Goal: Information Seeking & Learning: Learn about a topic

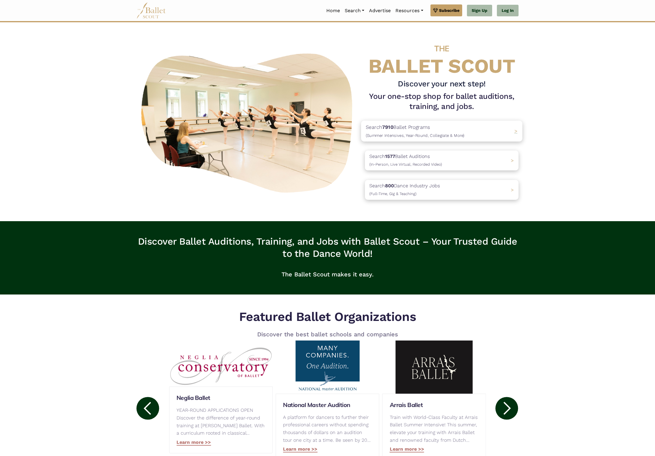
click at [441, 133] on span "(Summer Intensives, Year-Round, Collegiate & More)" at bounding box center [415, 135] width 99 height 5
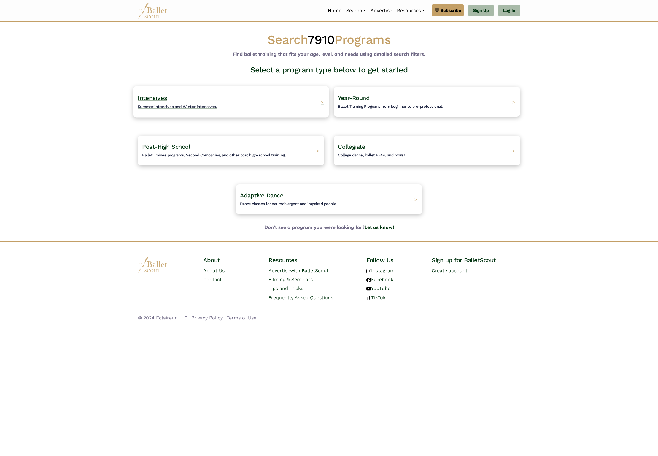
click at [169, 94] on h4 "Intensives Summer intensives and Winter intensives." at bounding box center [178, 102] width 80 height 16
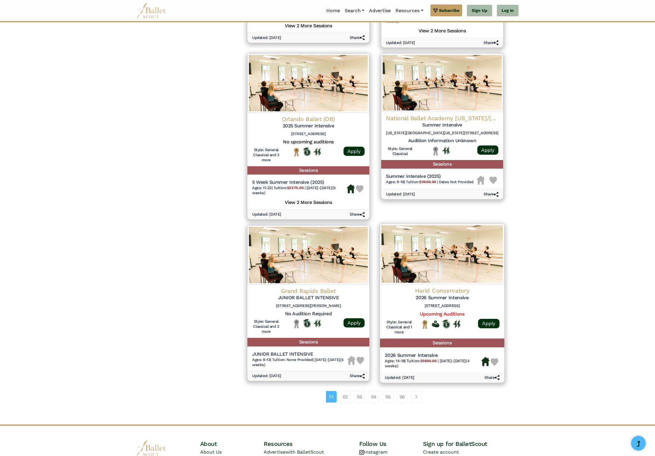
scroll to position [582, 0]
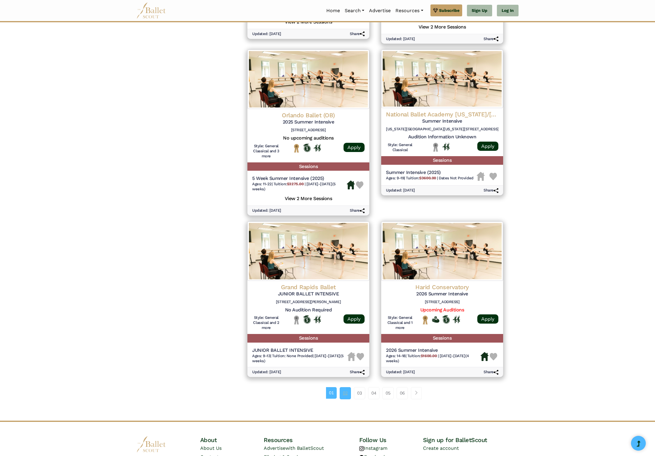
click at [345, 387] on link "02" at bounding box center [345, 393] width 11 height 12
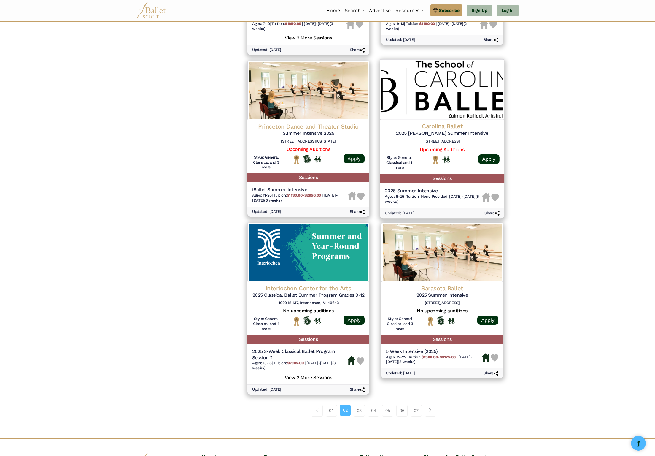
scroll to position [613, 0]
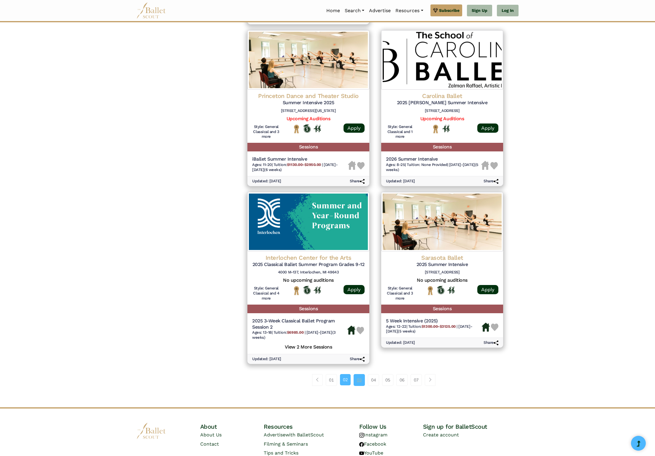
click at [361, 374] on link "03" at bounding box center [359, 380] width 11 height 12
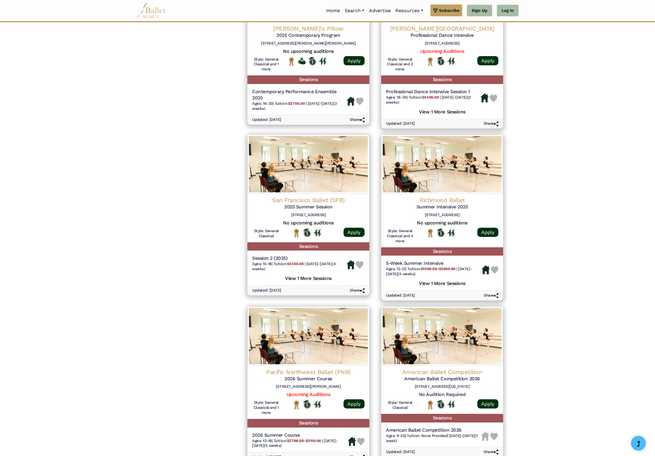
scroll to position [591, 0]
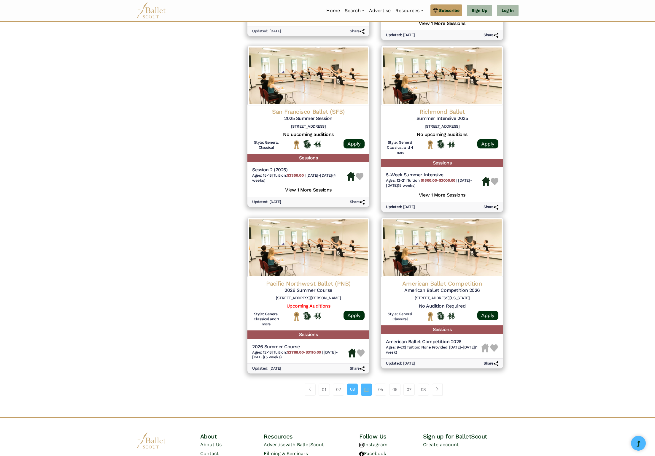
click at [367, 384] on link "04" at bounding box center [366, 390] width 11 height 12
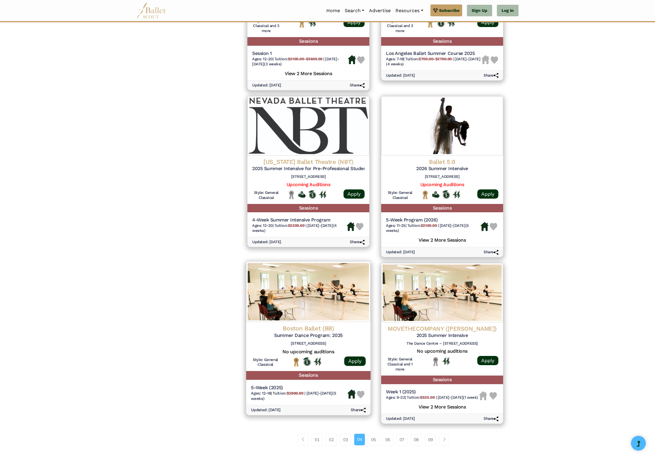
scroll to position [600, 0]
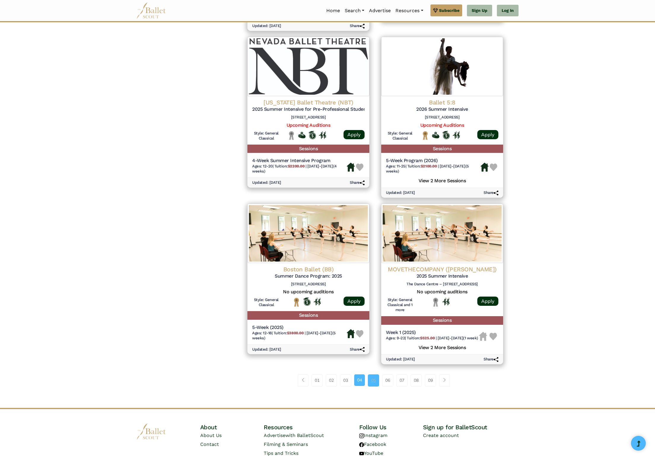
click at [374, 375] on link "05" at bounding box center [373, 380] width 11 height 12
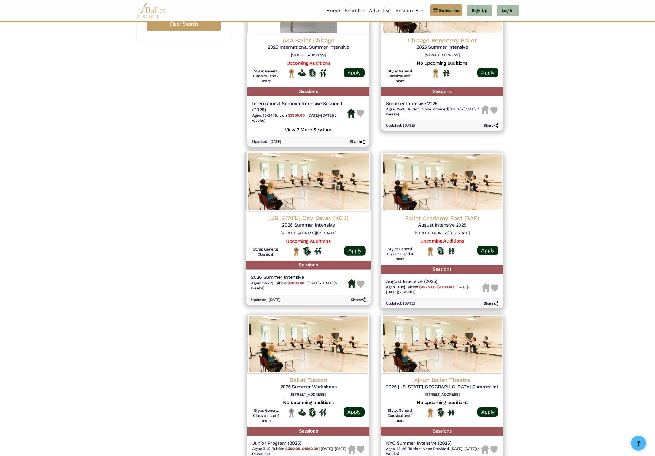
scroll to position [582, 0]
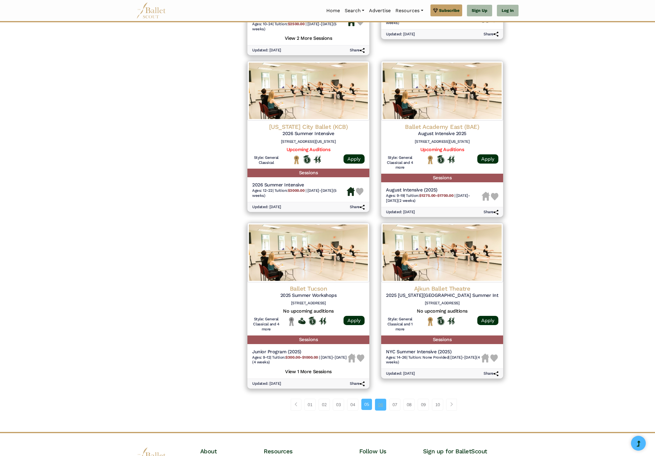
click at [378, 399] on link "06" at bounding box center [380, 405] width 11 height 12
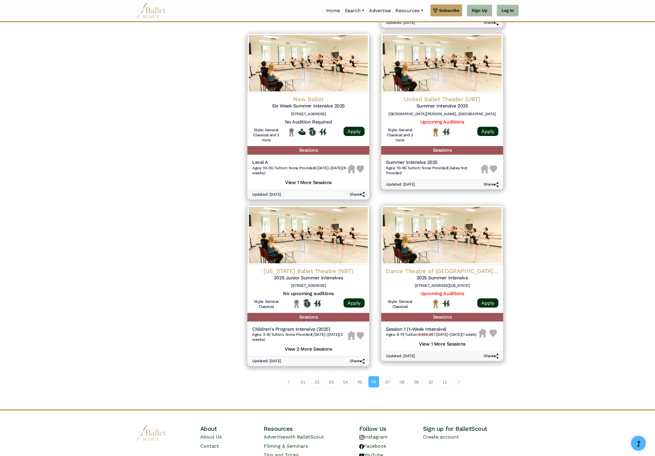
scroll to position [608, 0]
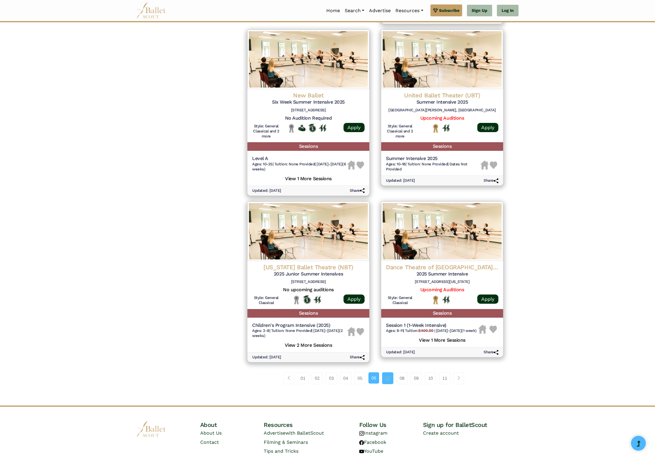
click at [391, 372] on link "07" at bounding box center [387, 378] width 11 height 12
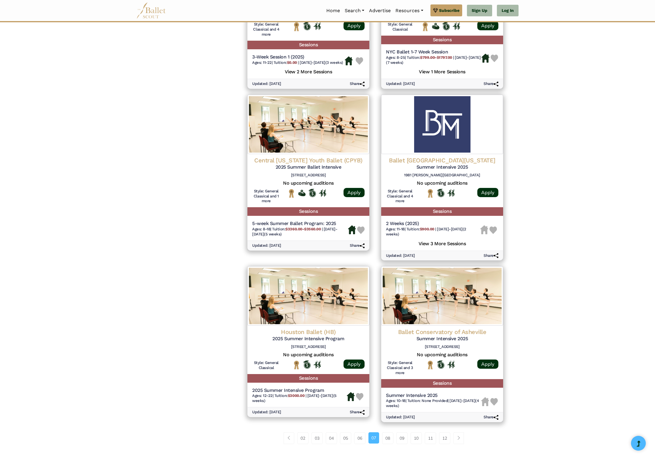
scroll to position [613, 0]
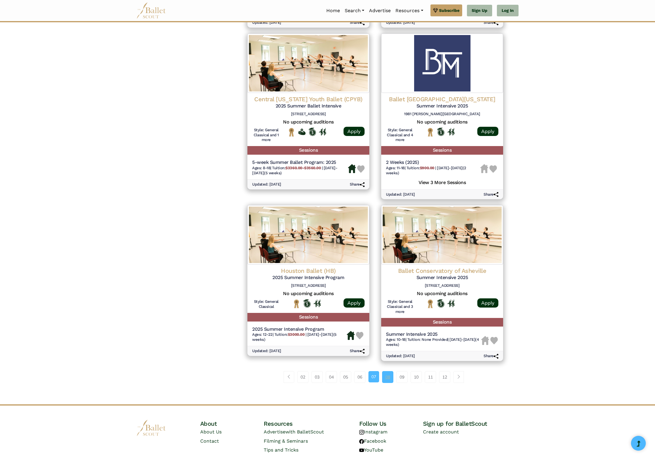
click at [388, 371] on link "08" at bounding box center [387, 377] width 11 height 12
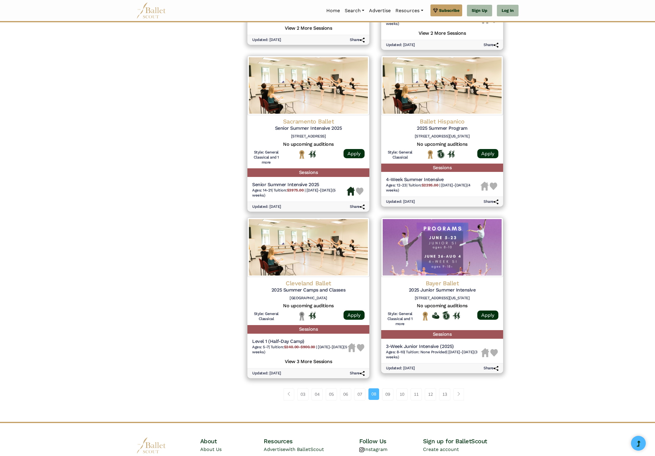
scroll to position [625, 0]
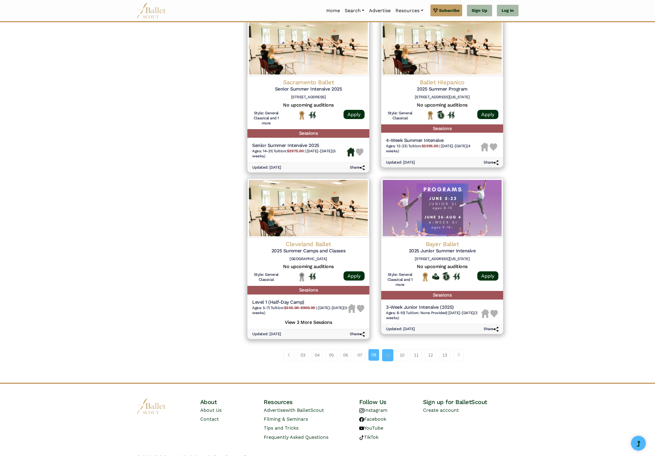
click at [386, 349] on link "09" at bounding box center [387, 355] width 11 height 12
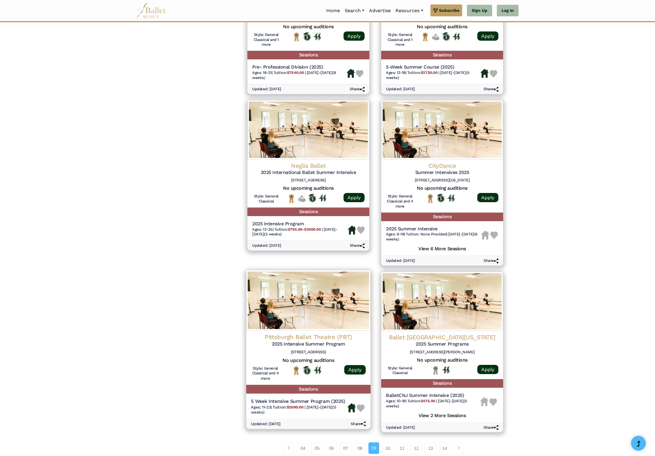
scroll to position [610, 0]
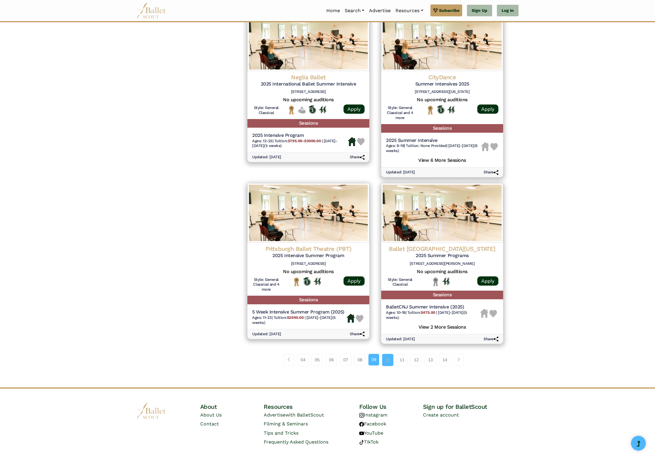
click at [388, 354] on link "10" at bounding box center [387, 360] width 11 height 12
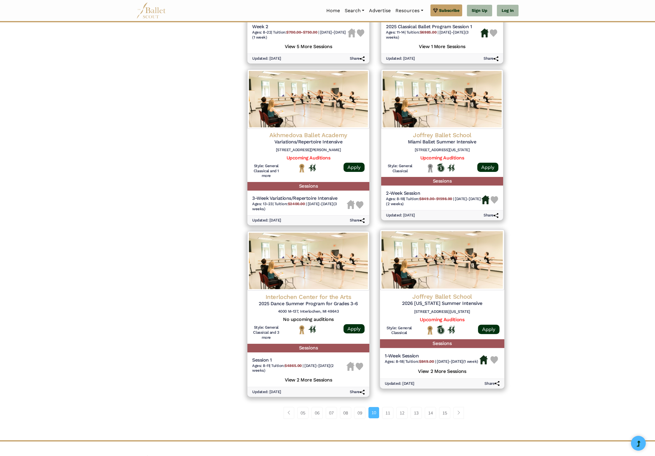
scroll to position [585, 0]
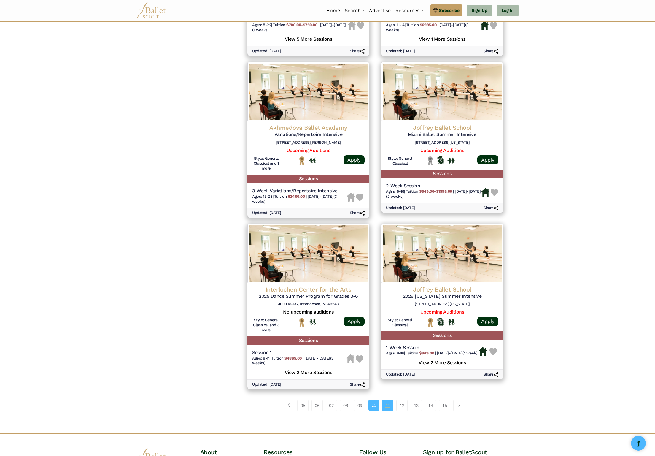
click at [388, 400] on link "11" at bounding box center [387, 406] width 11 height 12
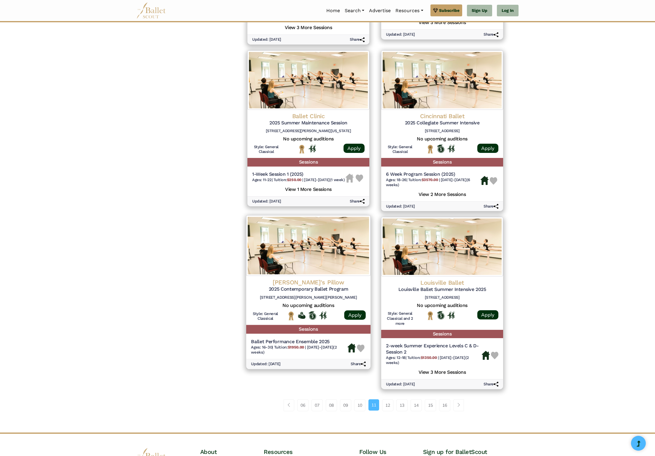
scroll to position [598, 0]
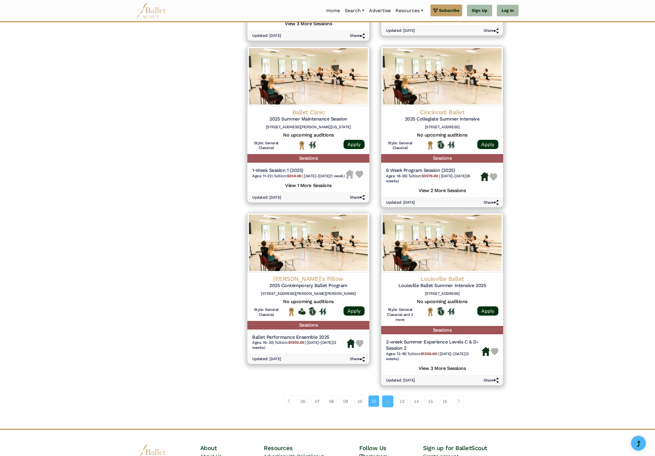
click at [388, 395] on link "12" at bounding box center [387, 401] width 11 height 12
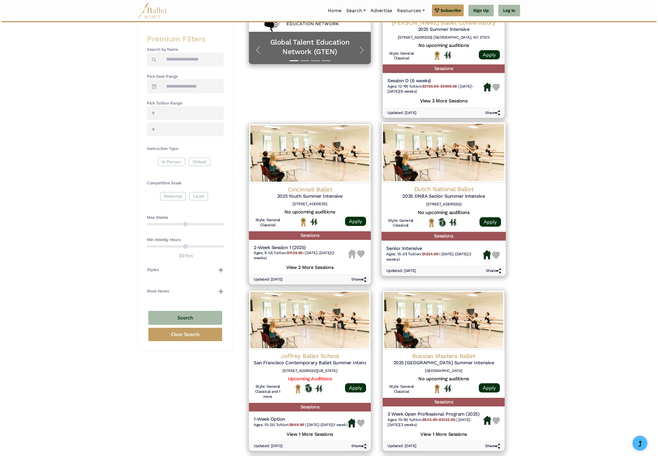
scroll to position [82, 0]
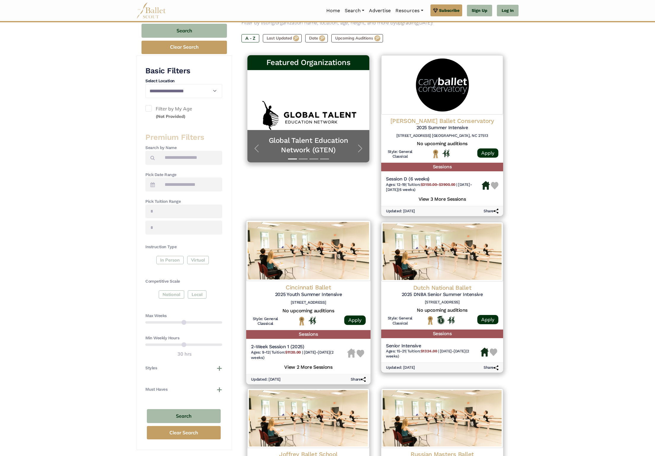
click at [323, 283] on h4 "Cincinnati Ballet" at bounding box center [308, 287] width 115 height 8
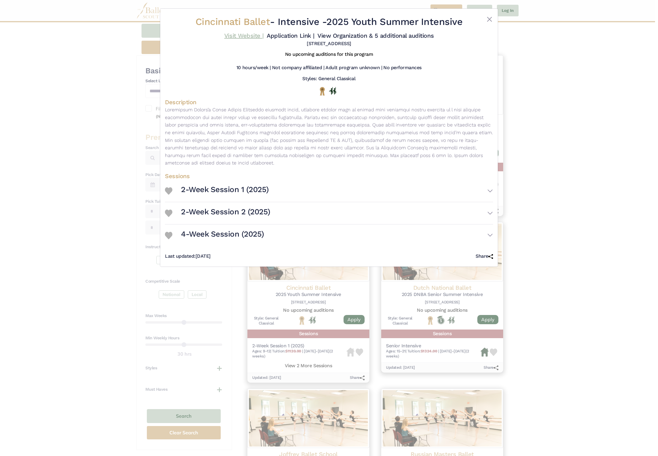
click at [264, 35] on link "Visit Website |" at bounding box center [243, 35] width 39 height 7
